Goal: Information Seeking & Learning: Learn about a topic

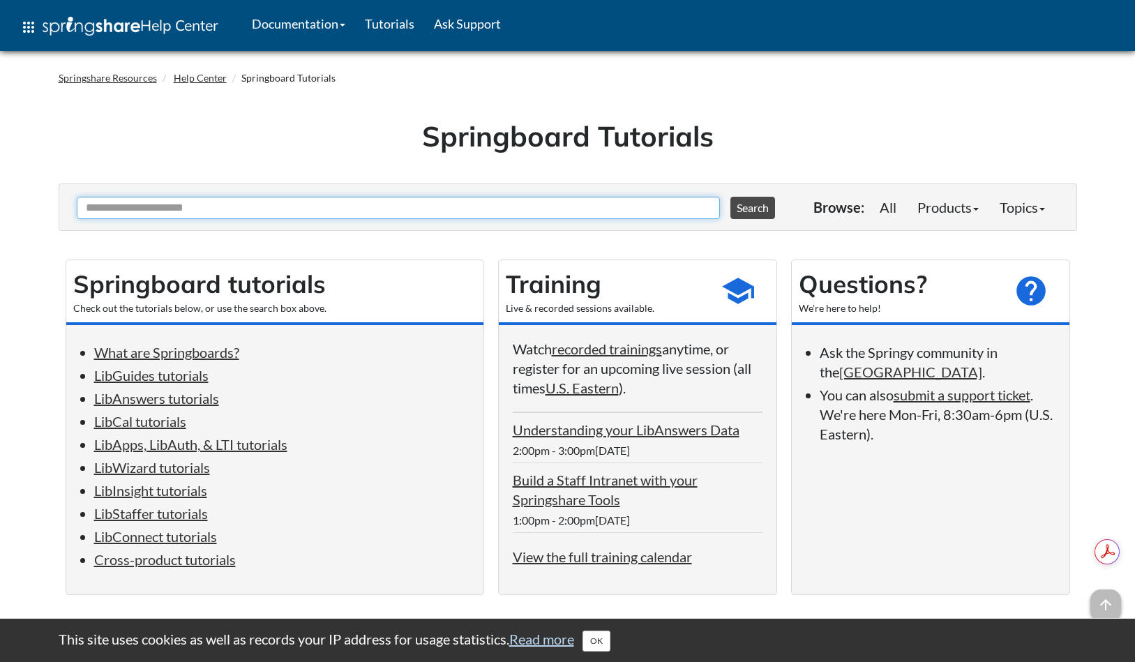
click at [287, 218] on input "Ask Another Question" at bounding box center [398, 208] width 643 height 22
type input "**********"
click at [731, 197] on button "Search" at bounding box center [753, 208] width 45 height 22
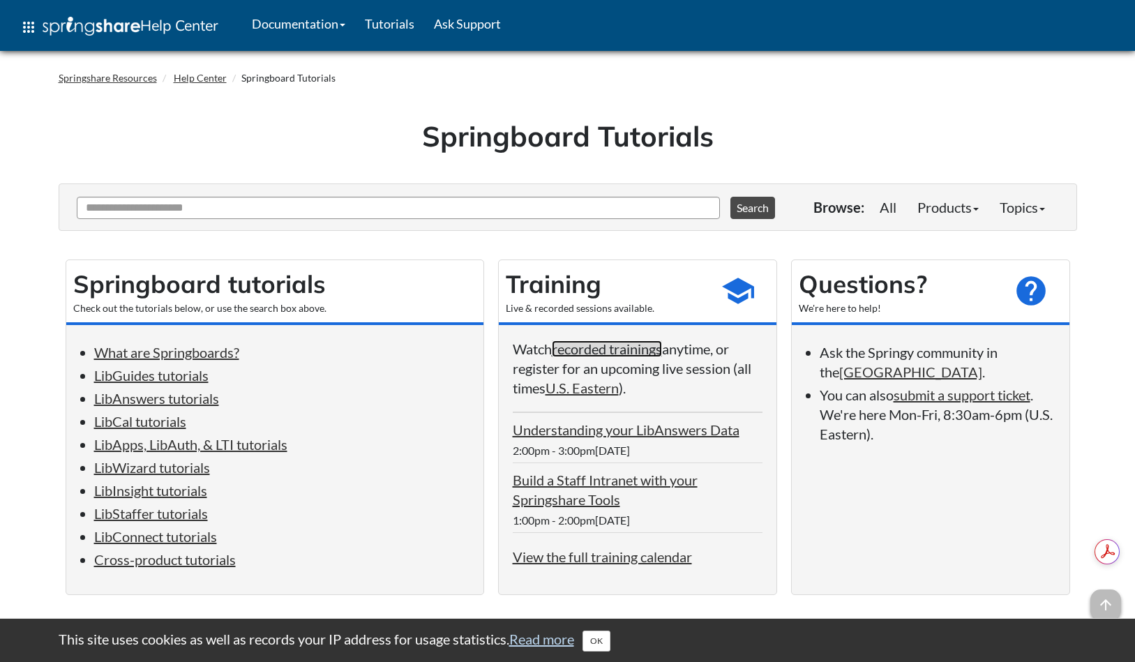
click at [597, 350] on link "recorded trainings" at bounding box center [607, 348] width 110 height 17
